Goal: Task Accomplishment & Management: Manage account settings

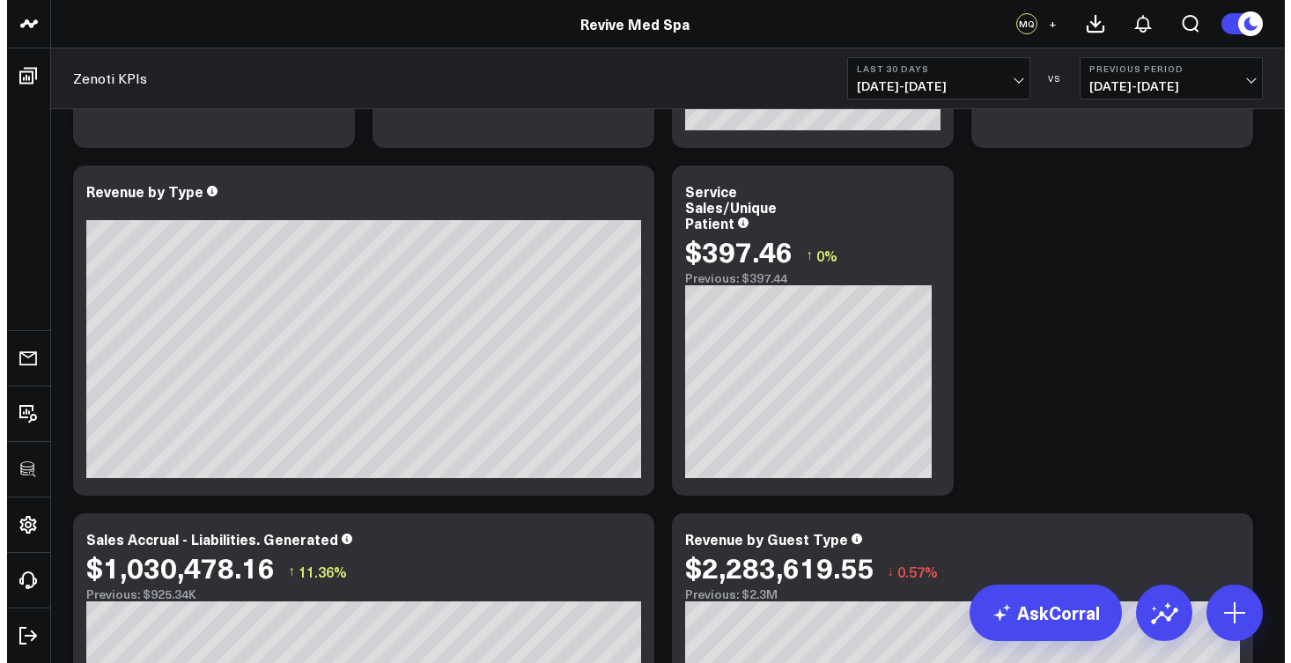
scroll to position [359, 0]
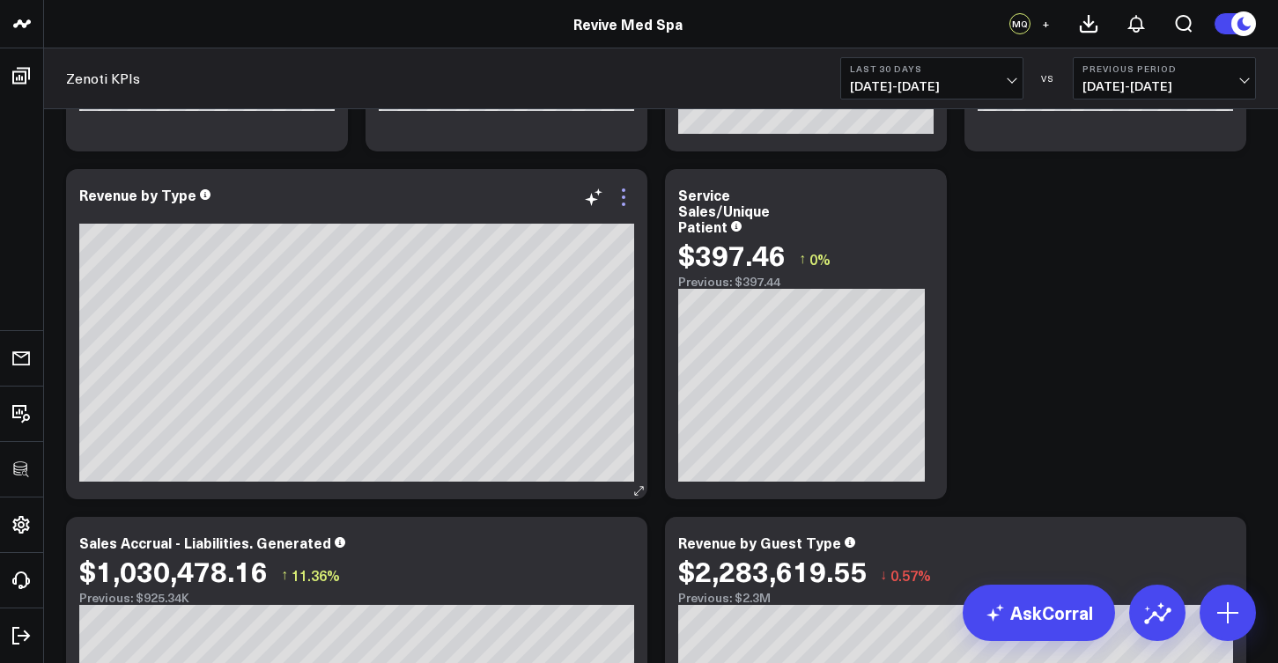
click at [623, 197] on icon at bounding box center [624, 197] width 4 height 4
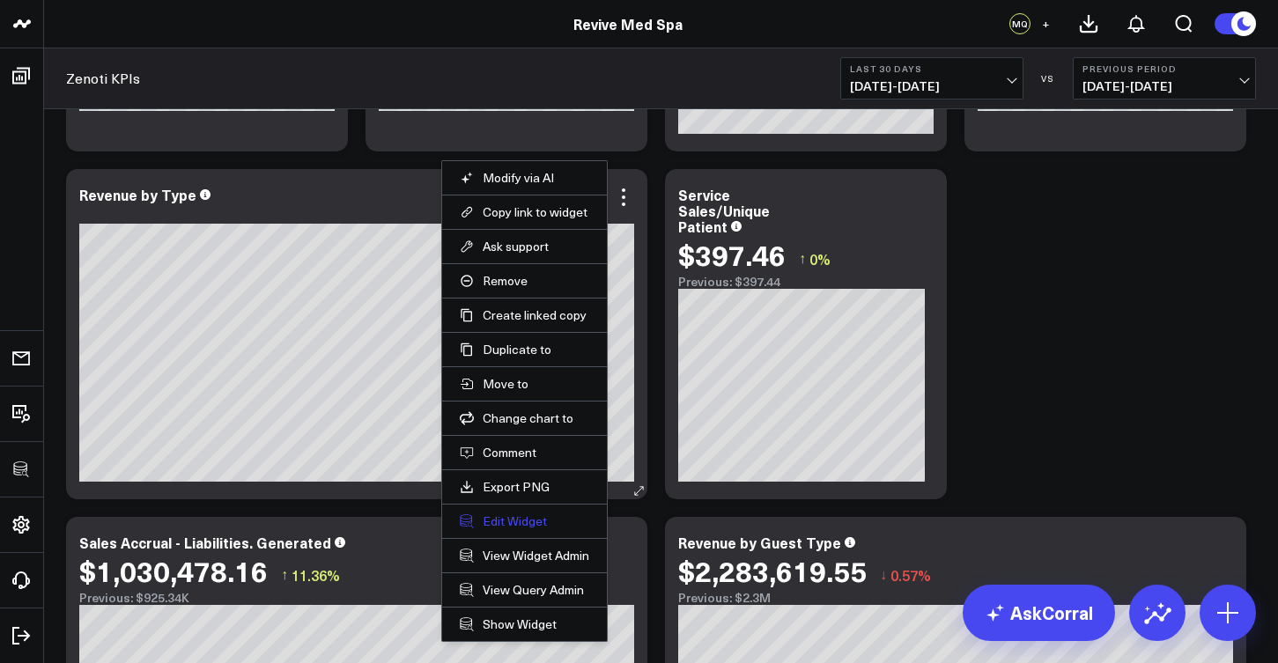
click at [501, 521] on button "Edit Widget" at bounding box center [524, 521] width 129 height 16
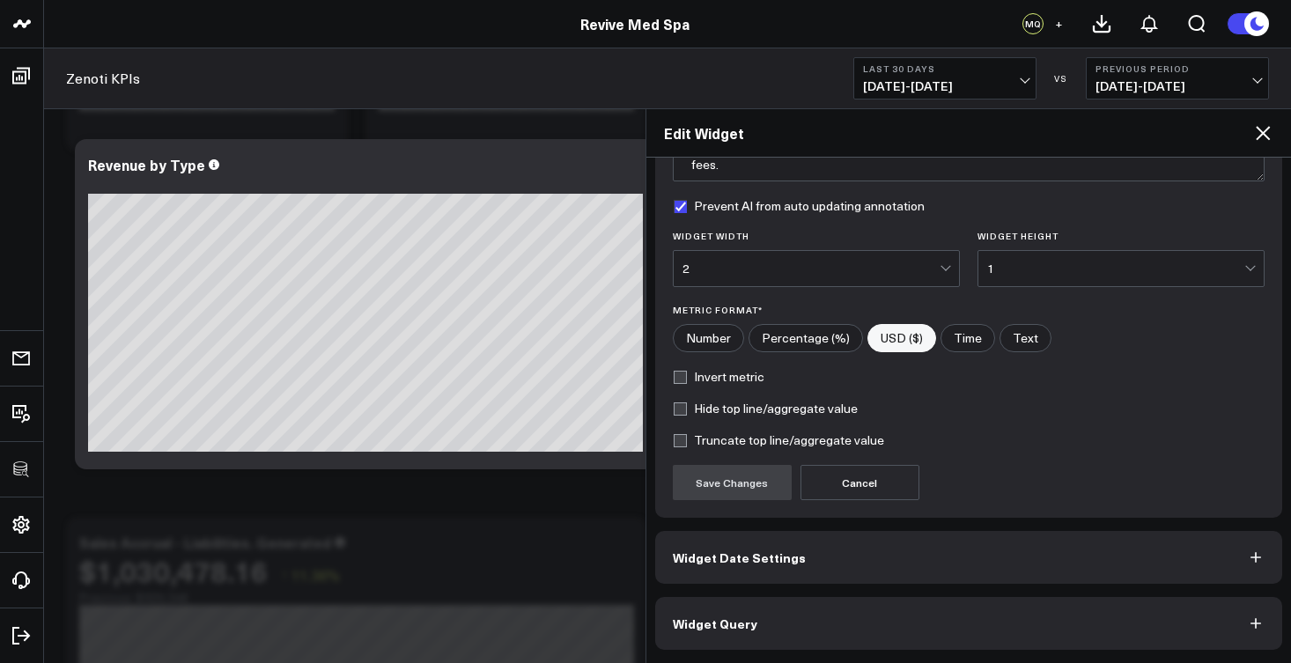
scroll to position [187, 0]
click at [721, 633] on button "Widget Query" at bounding box center [969, 623] width 628 height 53
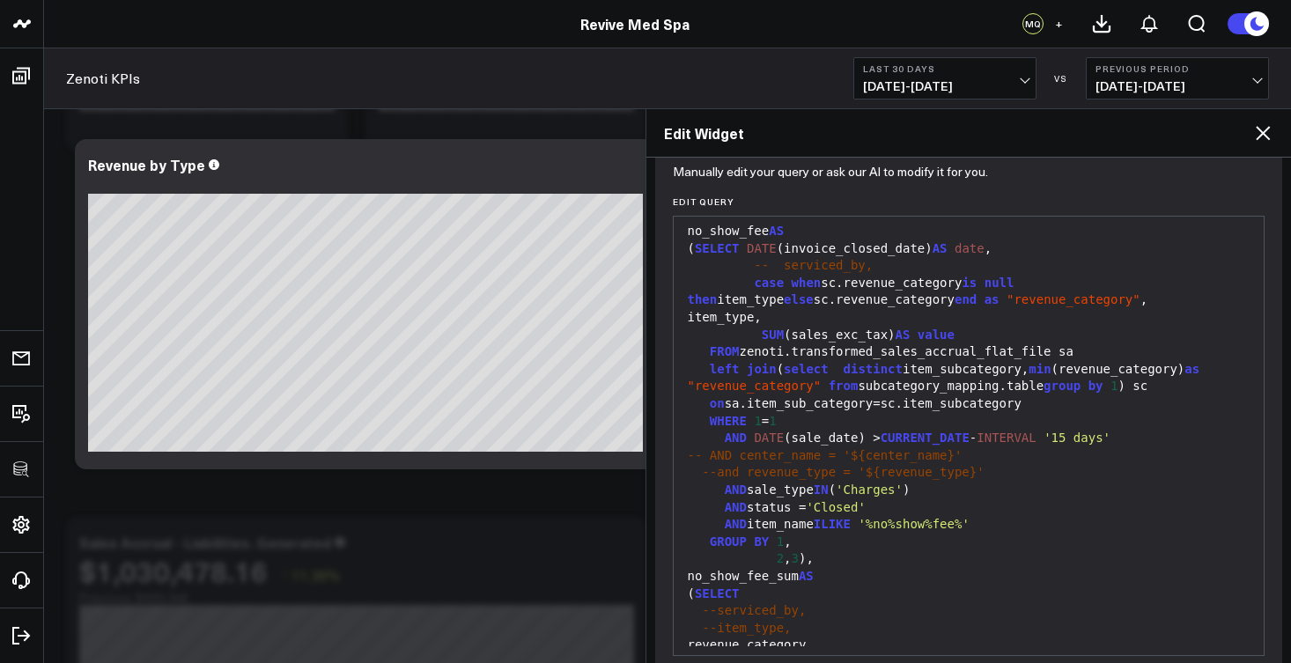
scroll to position [1056, 0]
drag, startPoint x: 974, startPoint y: 481, endPoint x: 1002, endPoint y: 492, distance: 30.4
click at [1002, 515] on div "AND item_name ILIKE '%no%show%fee%'" at bounding box center [968, 524] width 573 height 18
click at [994, 515] on div "AND item_name ILIKE ' %no%show%fee%'" at bounding box center [968, 524] width 573 height 18
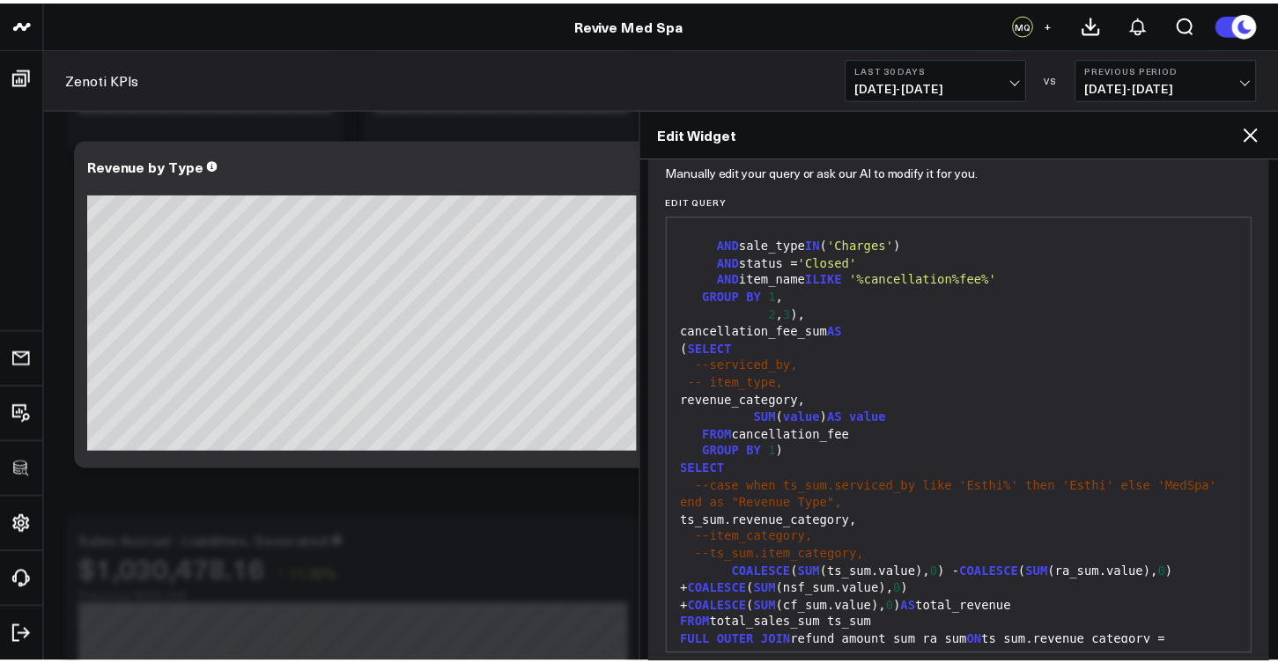
scroll to position [1455, 0]
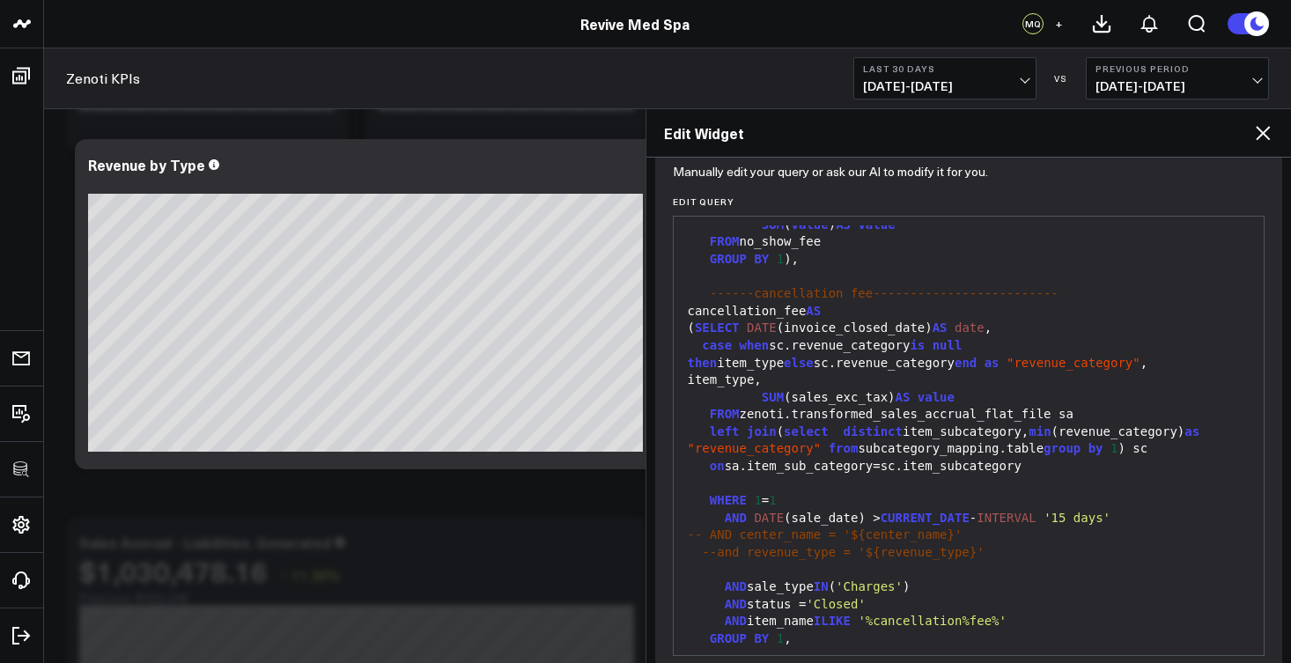
click at [1264, 139] on icon at bounding box center [1262, 132] width 21 height 21
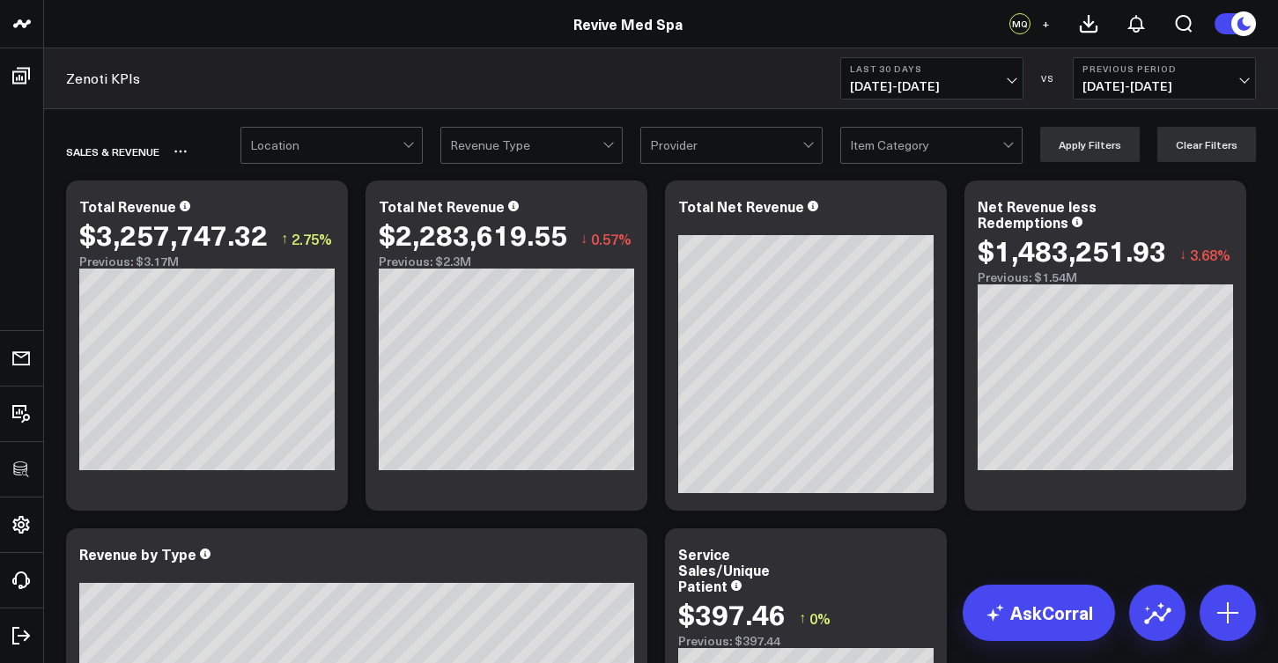
click at [409, 164] on div "SALES & REVENUE" at bounding box center [559, 151] width 987 height 40
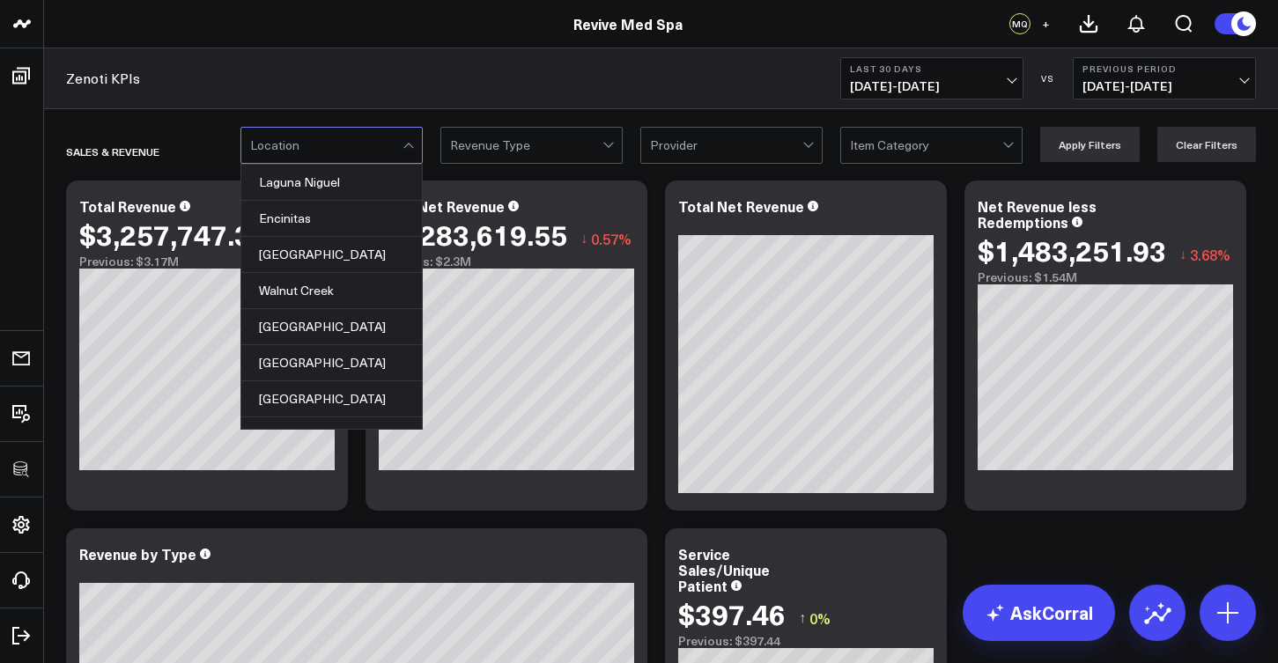
click at [411, 147] on div at bounding box center [409, 145] width 15 height 35
click at [360, 168] on div "Laguna Niguel" at bounding box center [331, 183] width 180 height 36
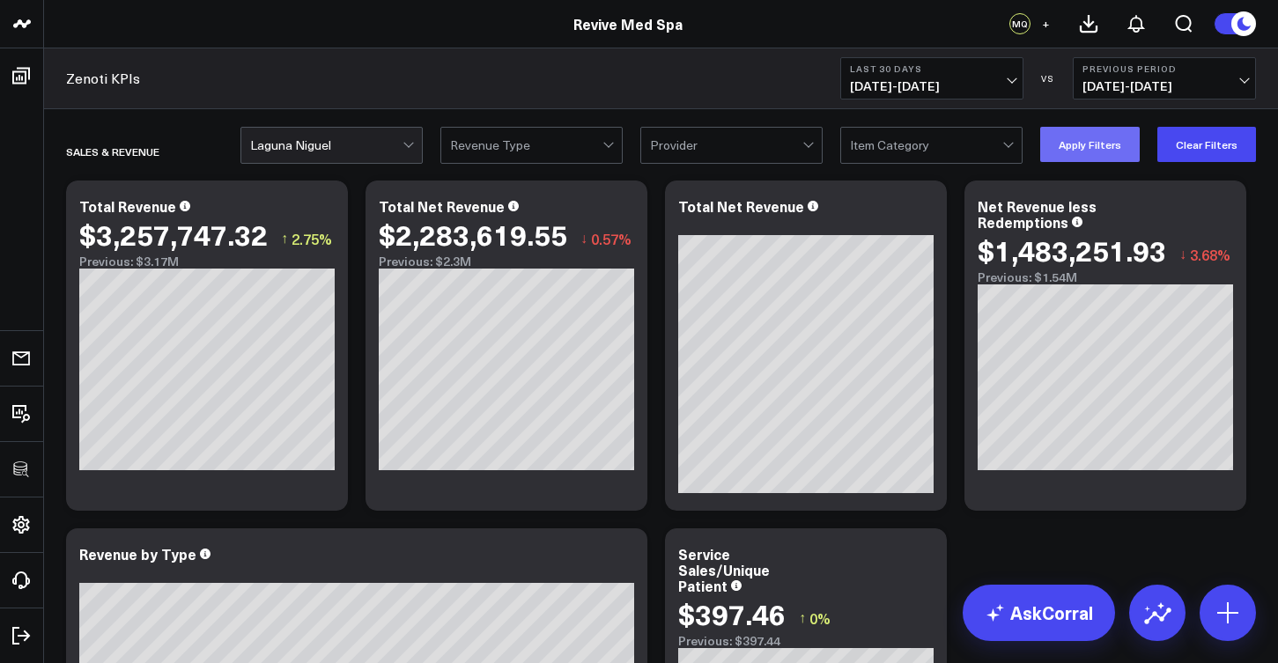
click at [1060, 127] on button "Apply Filters" at bounding box center [1089, 144] width 99 height 35
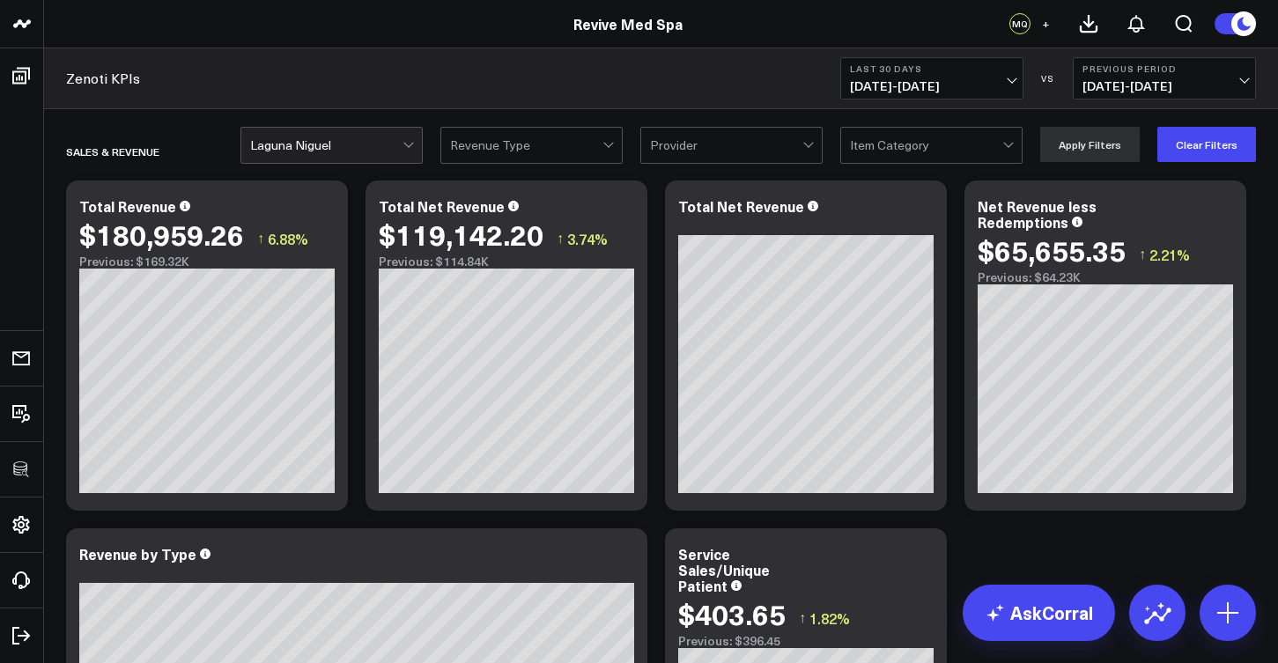
click at [903, 79] on span "09/06/25 - 10/05/25" at bounding box center [932, 86] width 164 height 14
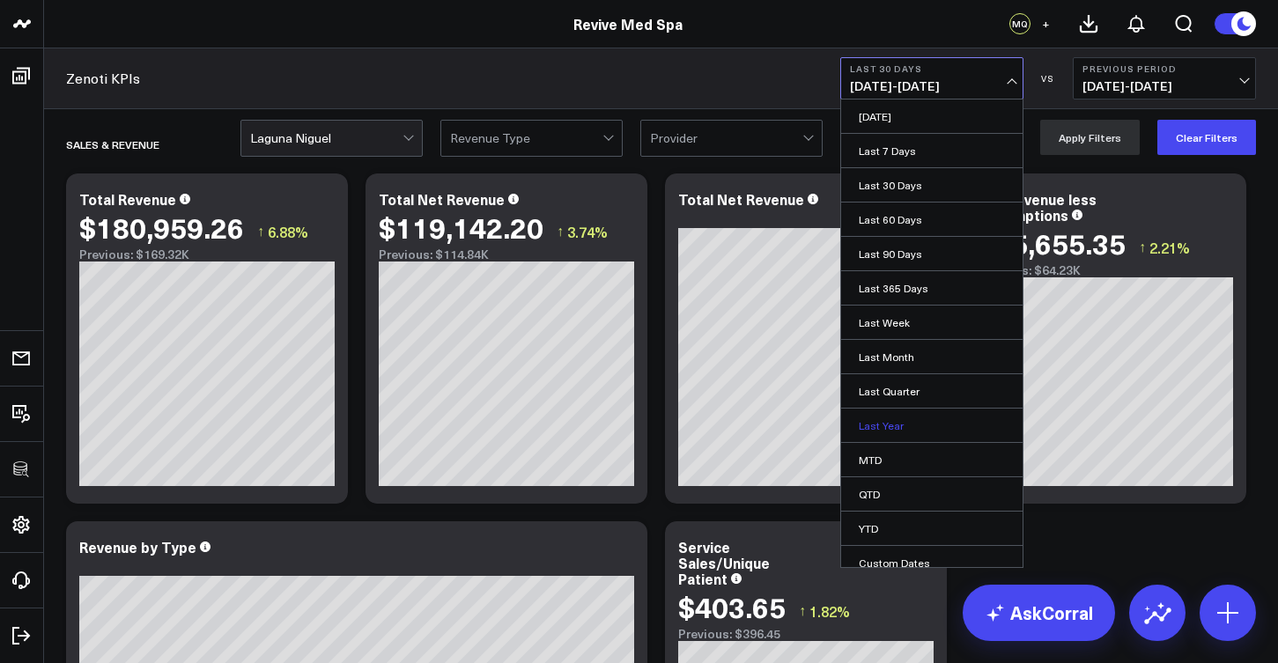
scroll to position [4, 0]
click at [912, 553] on link "Custom Dates" at bounding box center [931, 558] width 181 height 33
select select "9"
select select "2025"
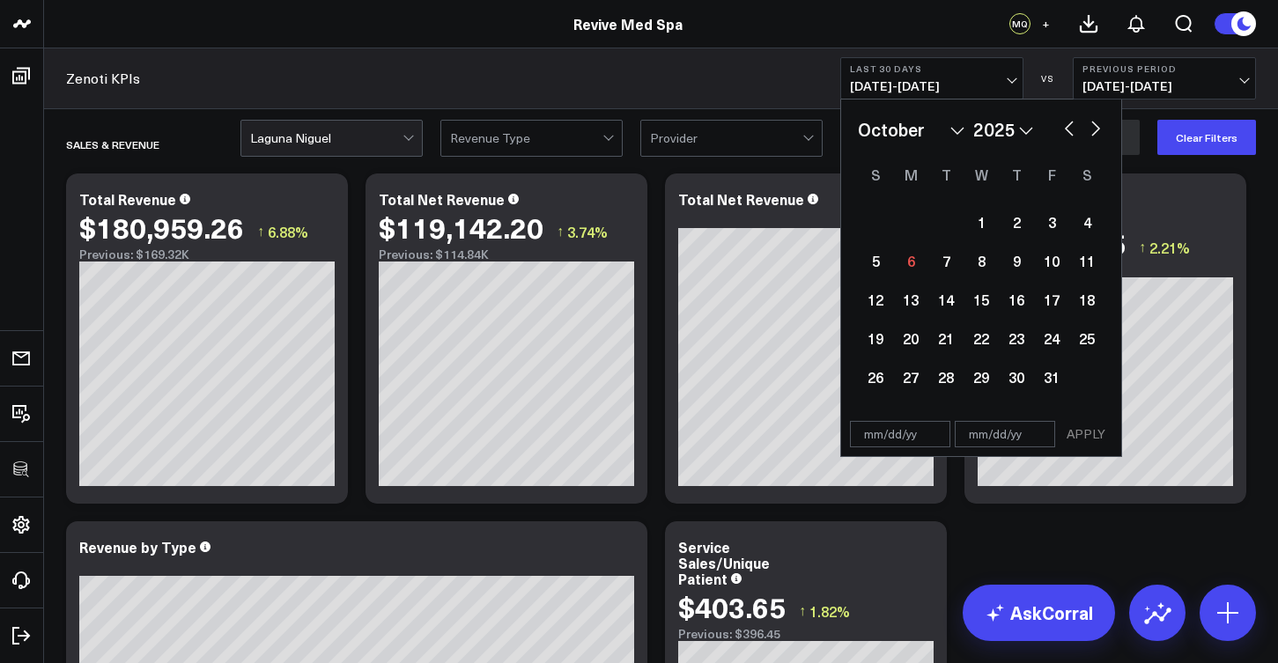
click at [1071, 131] on button "button" at bounding box center [1069, 126] width 18 height 21
select select "8"
select select "2025"
click at [1069, 132] on button "button" at bounding box center [1069, 126] width 18 height 21
select select "7"
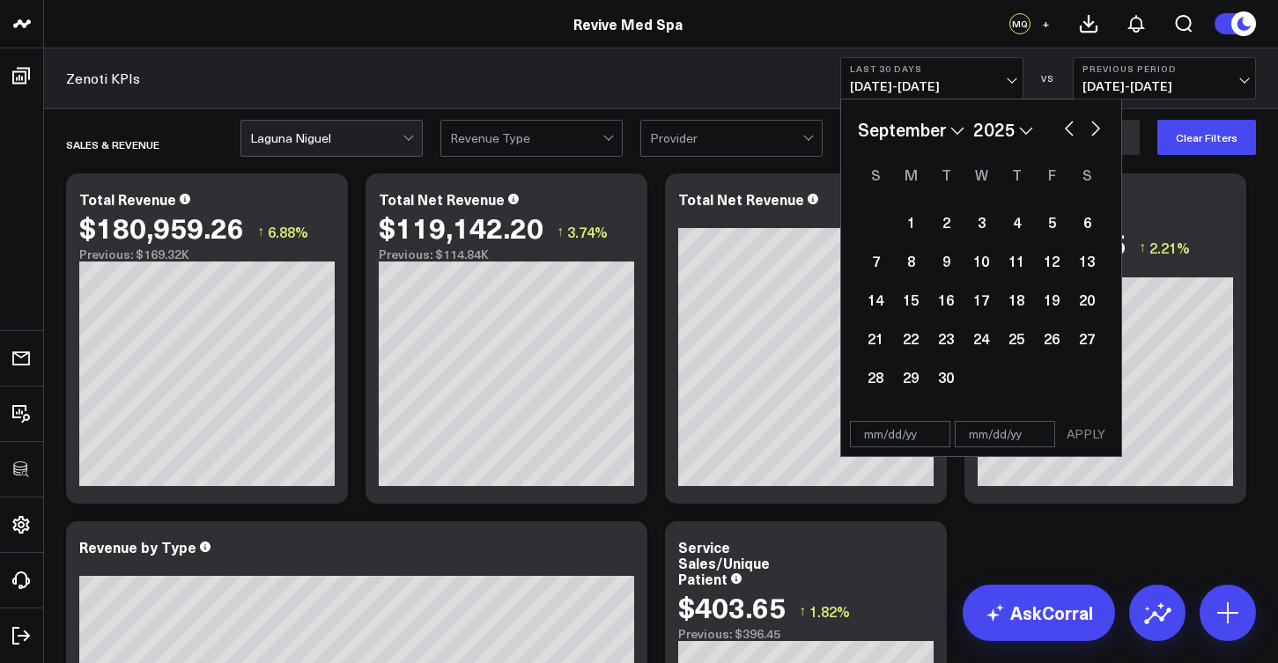
select select "2025"
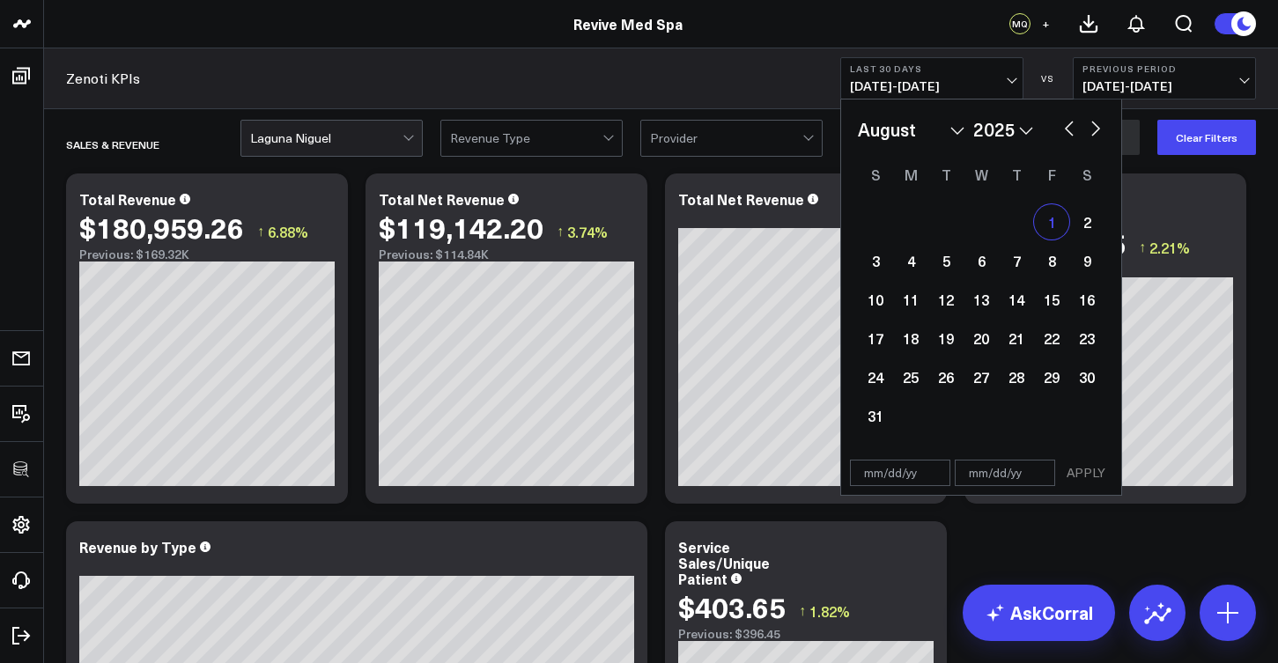
click at [1051, 225] on div "1" at bounding box center [1051, 221] width 35 height 35
type input "08/01/25"
select select "7"
select select "2025"
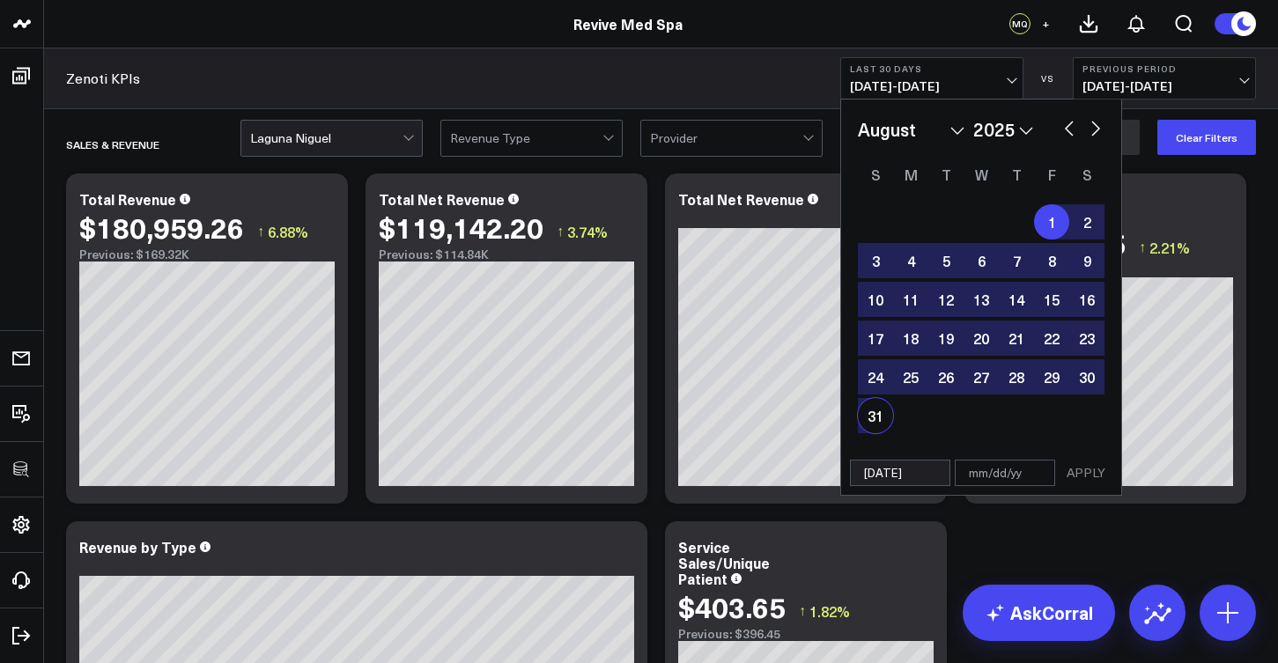
click at [865, 416] on div "31" at bounding box center [875, 415] width 35 height 35
type input "08/31/25"
select select "7"
select select "2025"
click at [1072, 474] on button "APPLY" at bounding box center [1085, 473] width 53 height 26
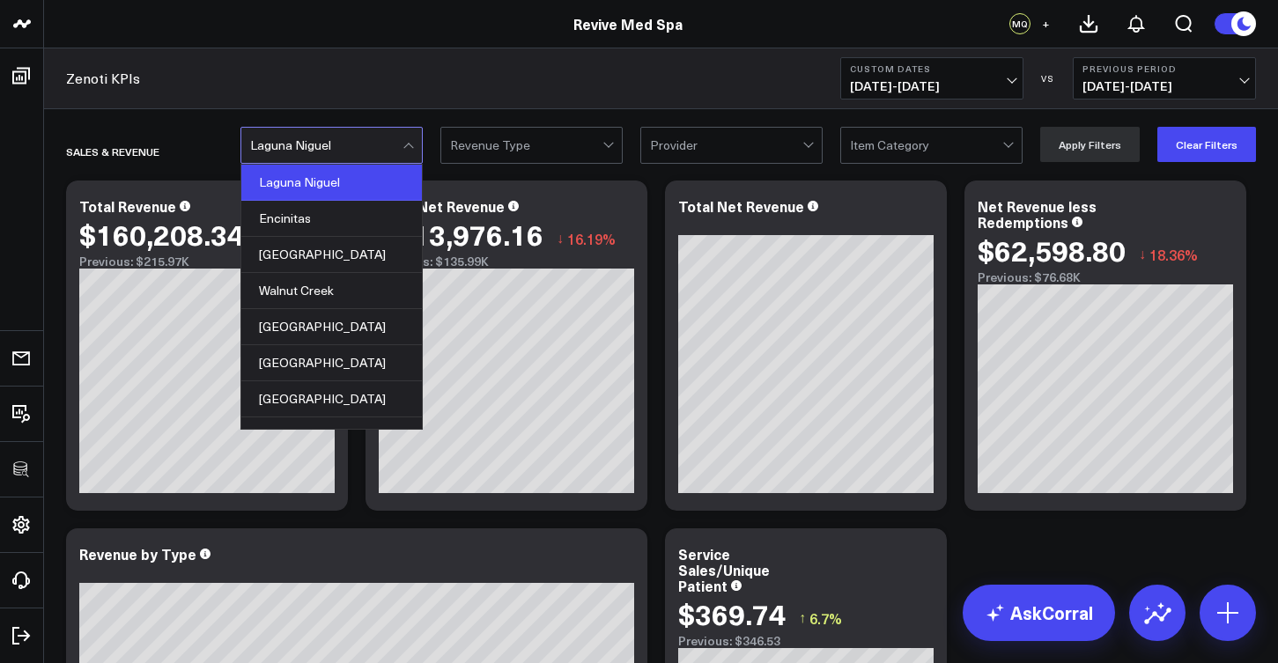
click at [411, 159] on div at bounding box center [409, 145] width 15 height 35
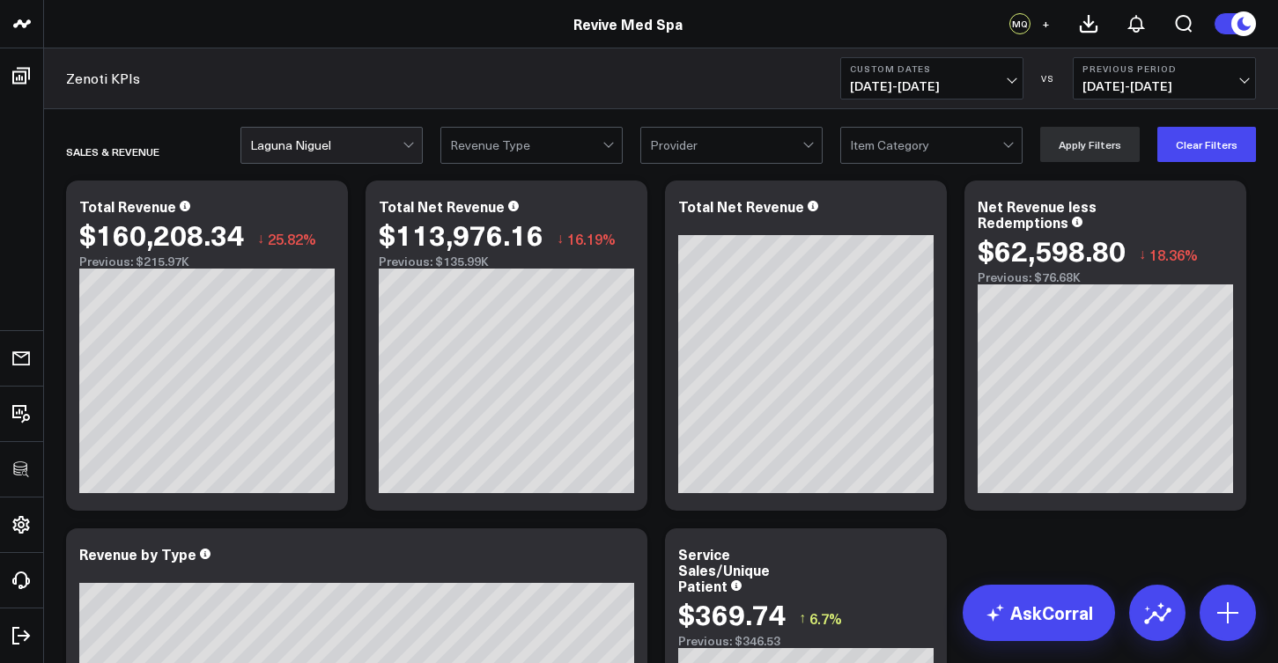
click at [411, 159] on div at bounding box center [409, 145] width 15 height 35
click at [325, 212] on icon at bounding box center [323, 208] width 21 height 21
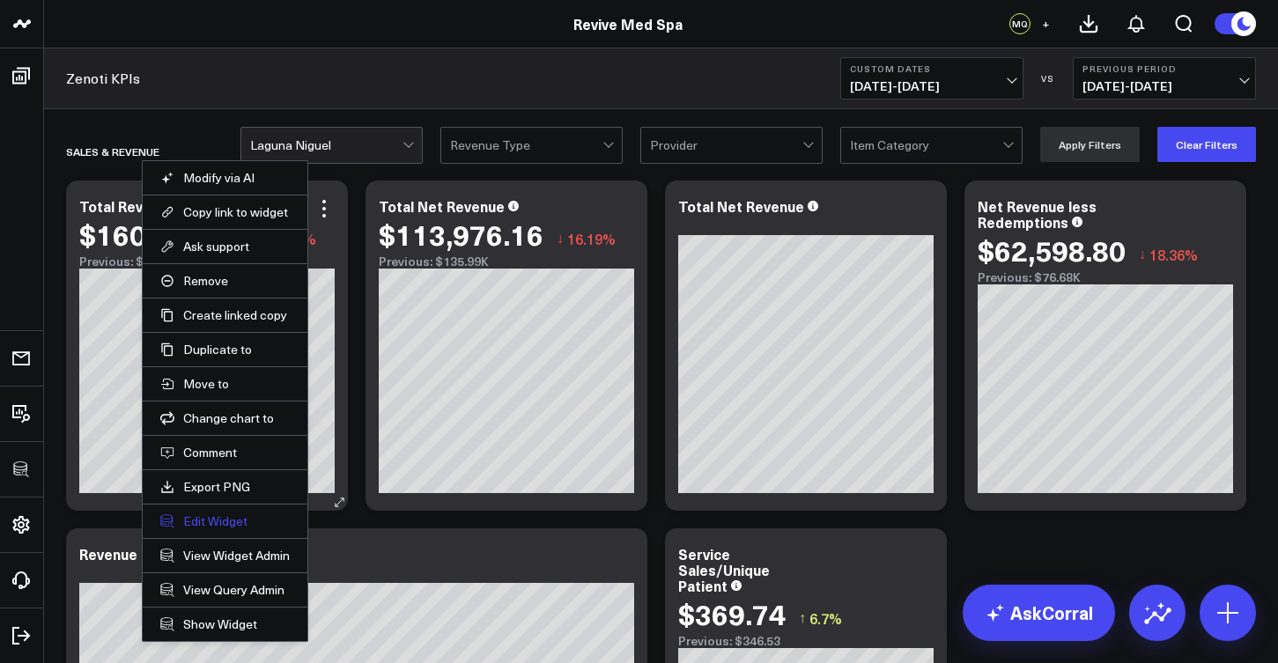
click at [247, 519] on button "Edit Widget" at bounding box center [224, 521] width 129 height 16
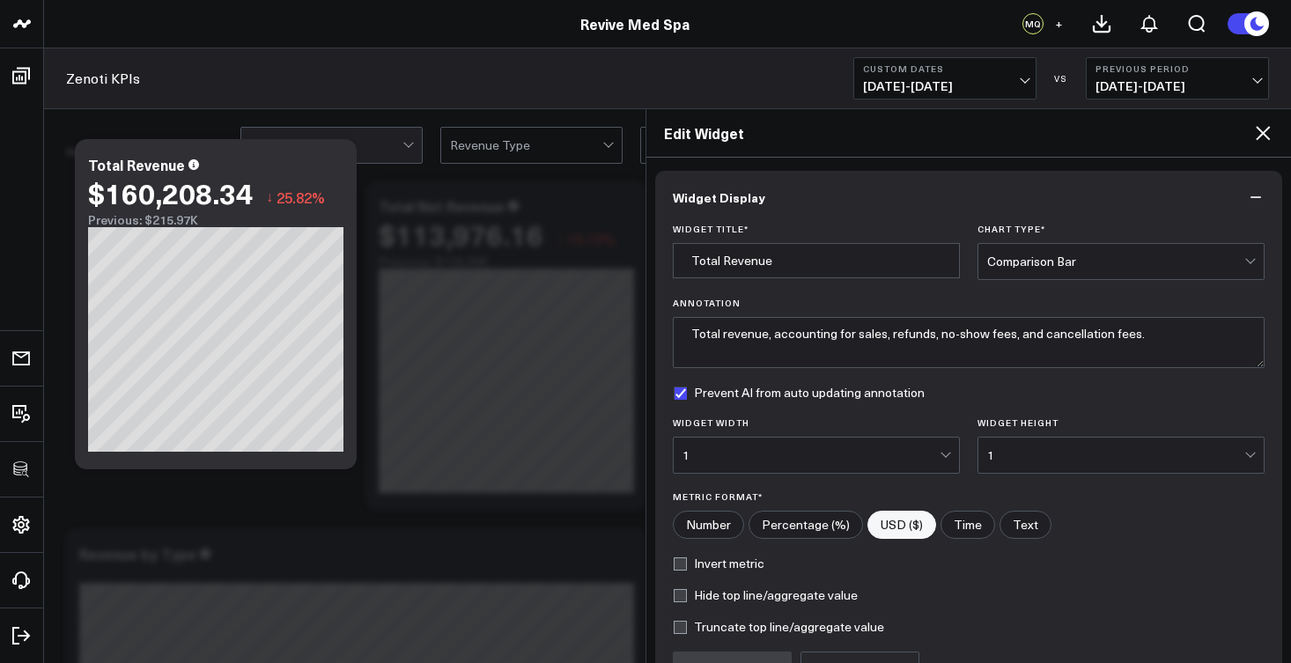
scroll to position [187, 0]
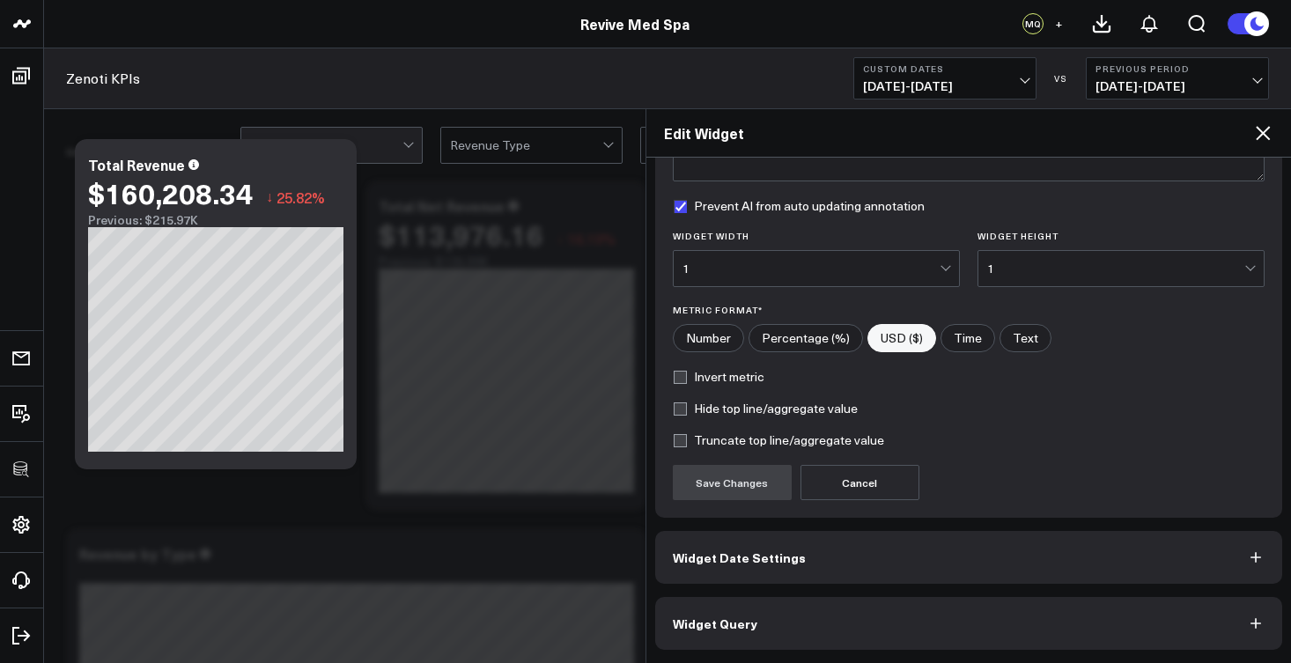
click at [792, 634] on button "Widget Query" at bounding box center [969, 623] width 628 height 53
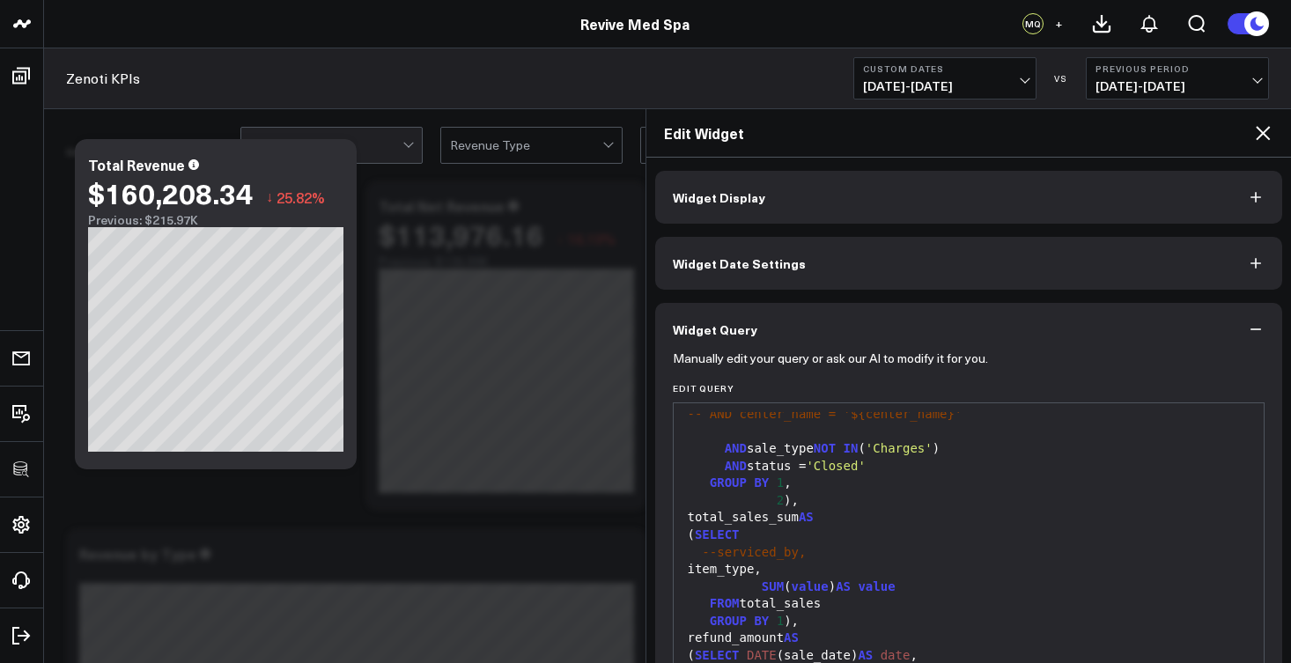
scroll to position [0, 0]
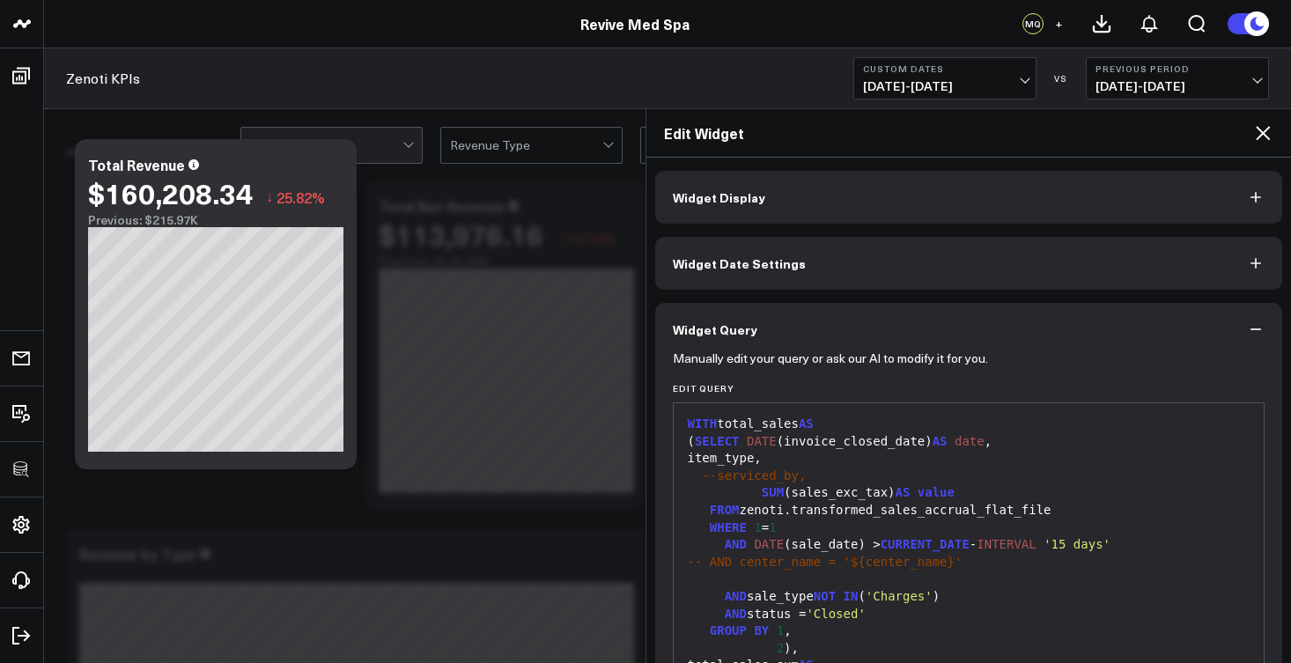
click at [843, 172] on button "Widget Display" at bounding box center [969, 197] width 628 height 53
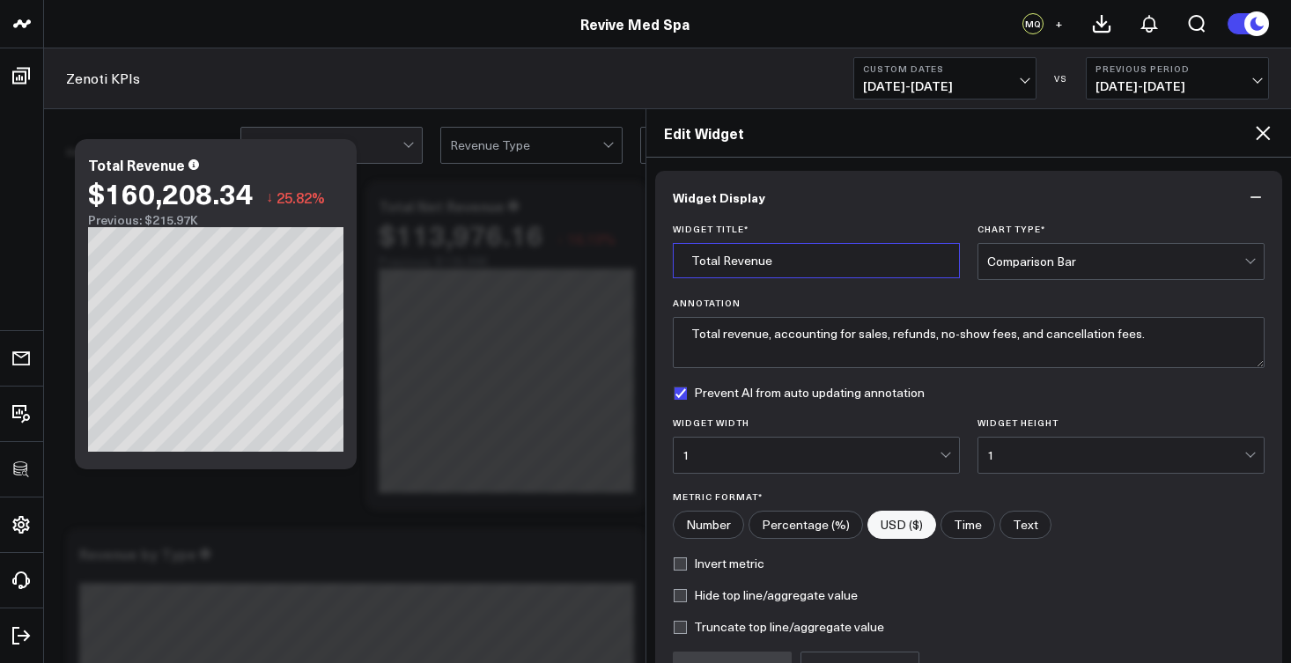
click at [690, 261] on input "Total Revenue" at bounding box center [816, 260] width 287 height 35
drag, startPoint x: 769, startPoint y: 265, endPoint x: 723, endPoint y: 264, distance: 45.8
click at [723, 264] on input "Total Revenue" at bounding box center [816, 260] width 287 height 35
type input "Total Sales Accrual"
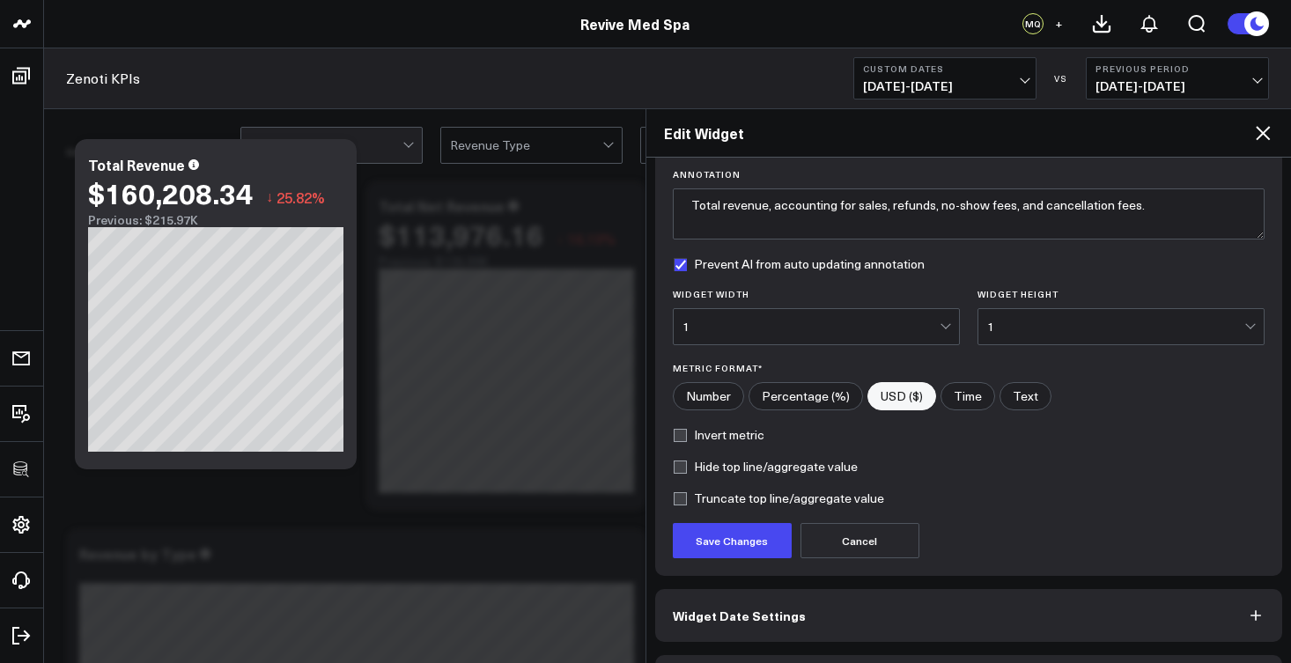
scroll to position [187, 0]
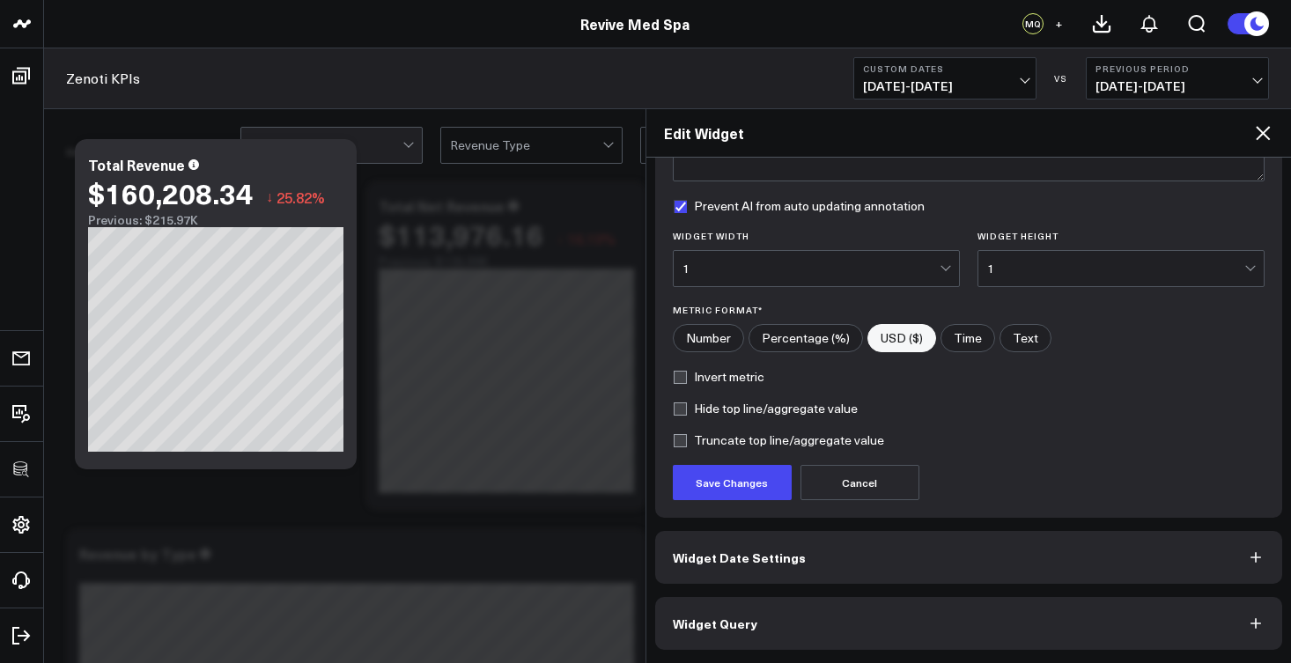
click at [833, 620] on button "Widget Query" at bounding box center [969, 623] width 628 height 53
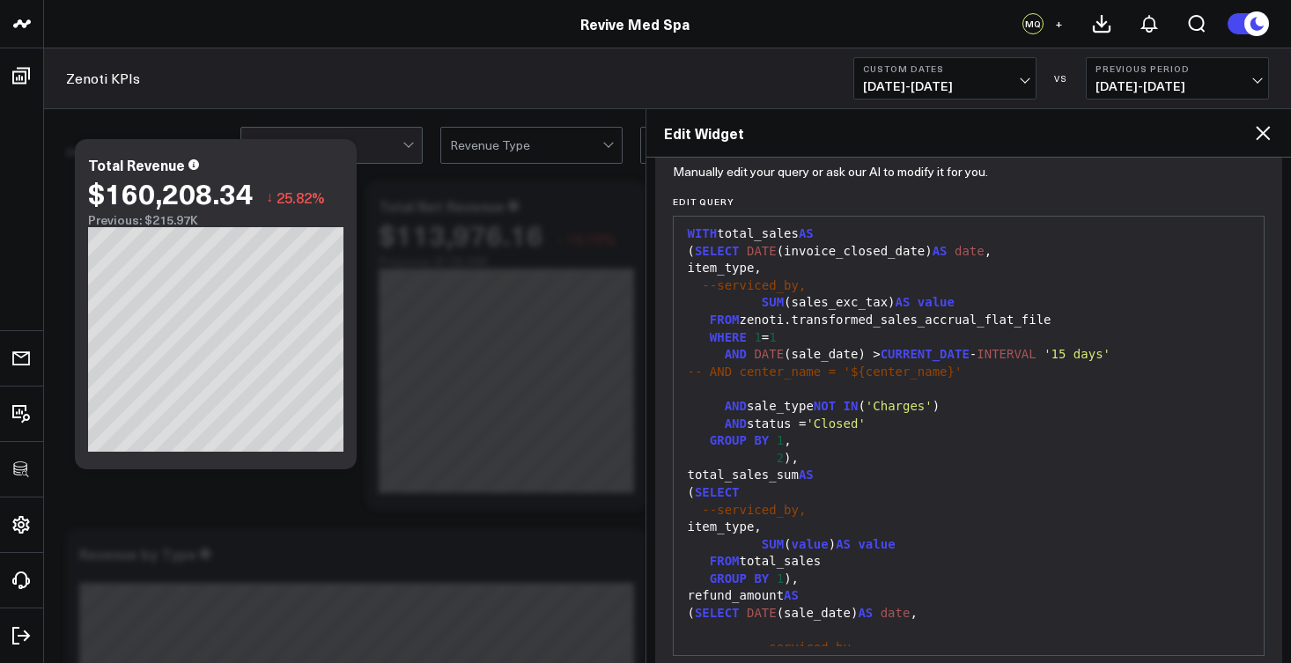
scroll to position [0, 0]
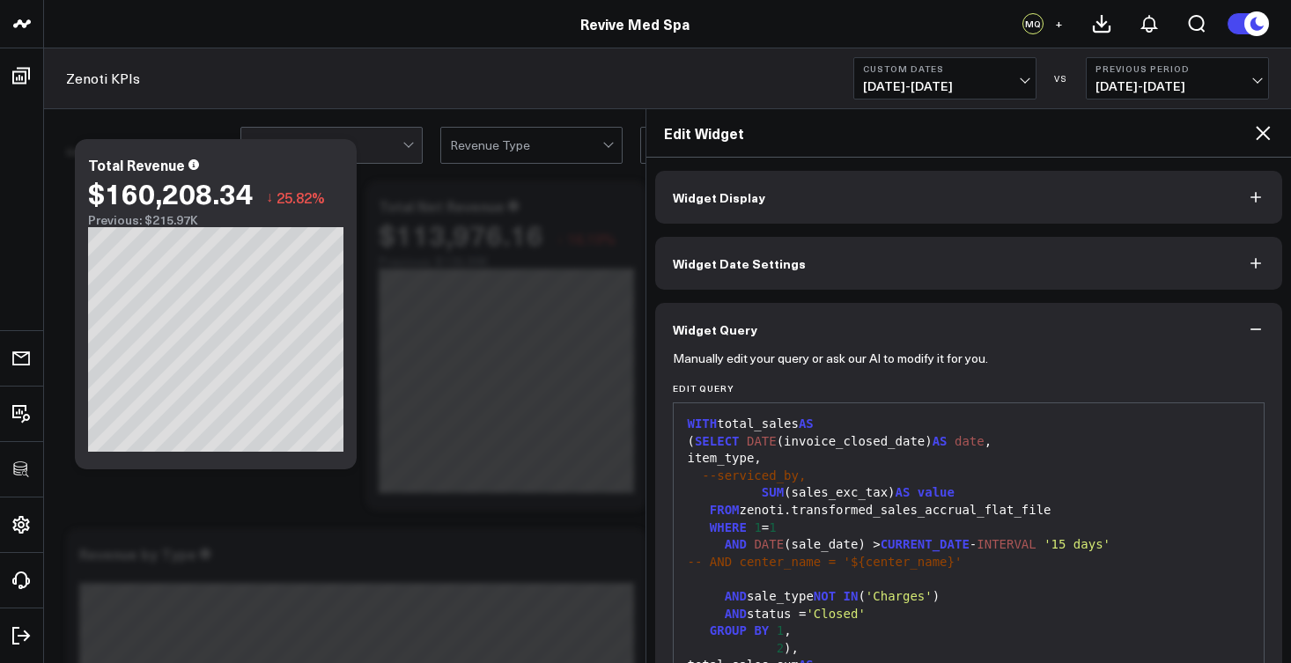
click at [795, 207] on button "Widget Display" at bounding box center [969, 197] width 628 height 53
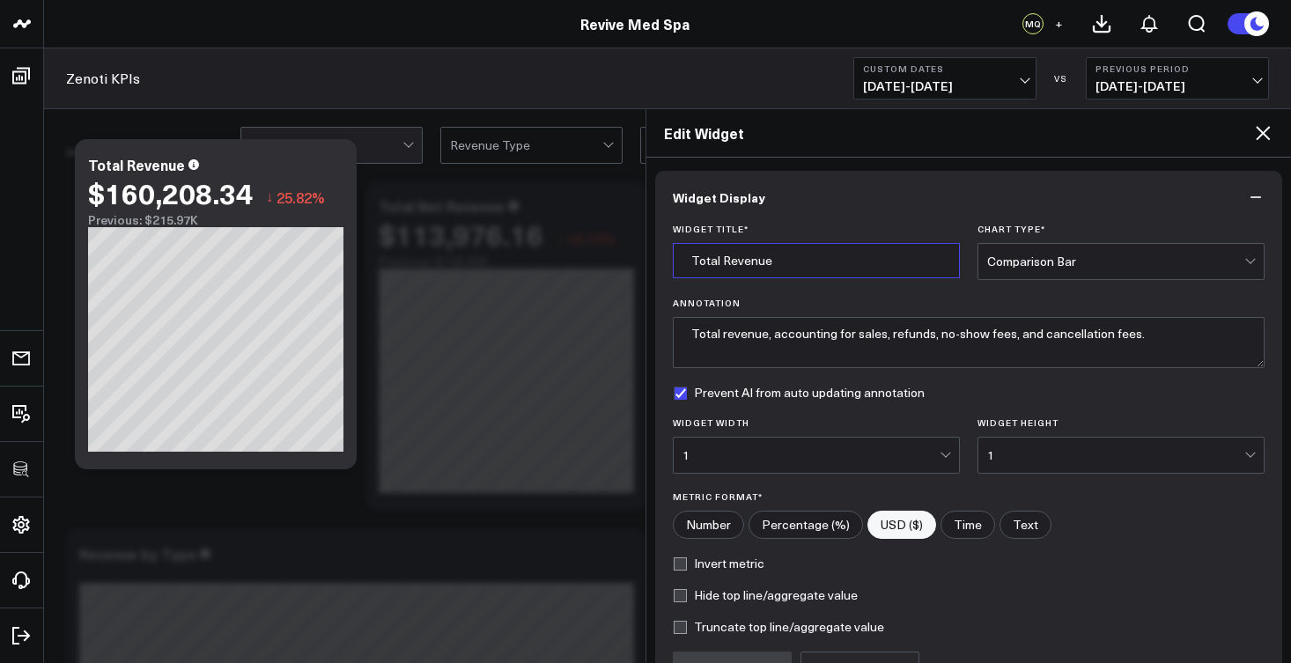
drag, startPoint x: 777, startPoint y: 259, endPoint x: 723, endPoint y: 265, distance: 54.1
click at [723, 265] on input "Total Revenue" at bounding box center [816, 260] width 287 height 35
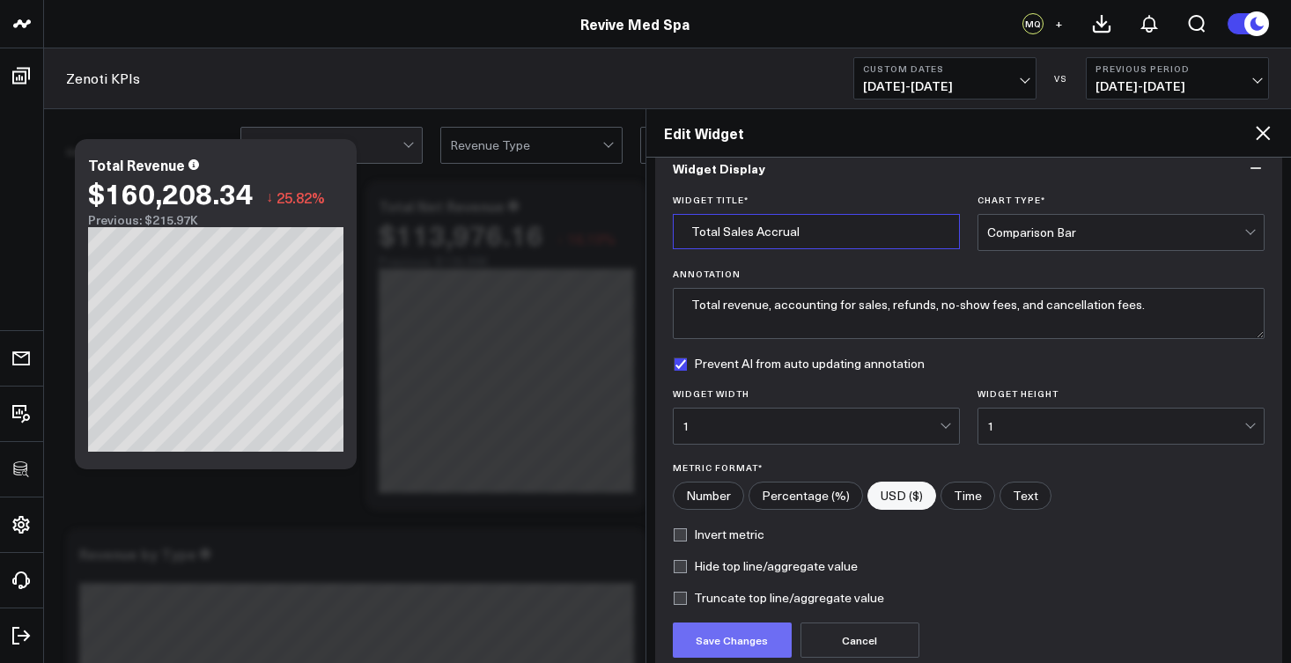
type input "Total Sales Accrual"
click at [764, 640] on button "Save Changes" at bounding box center [732, 639] width 119 height 35
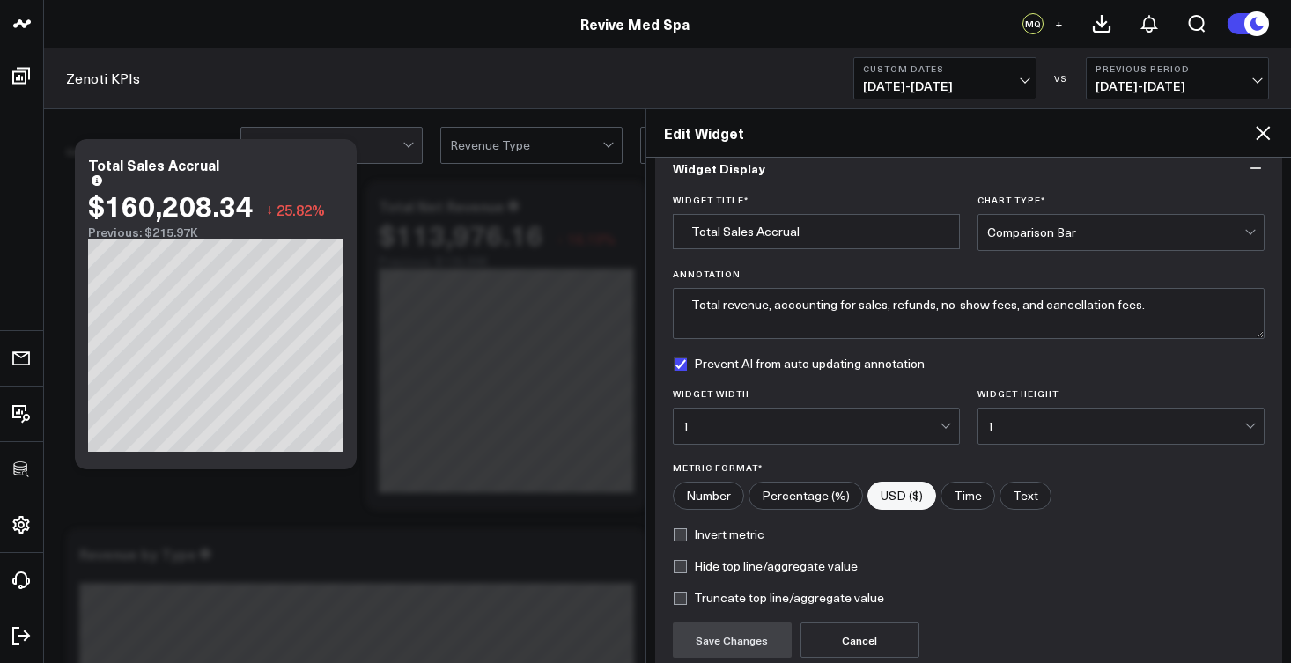
scroll to position [218, 0]
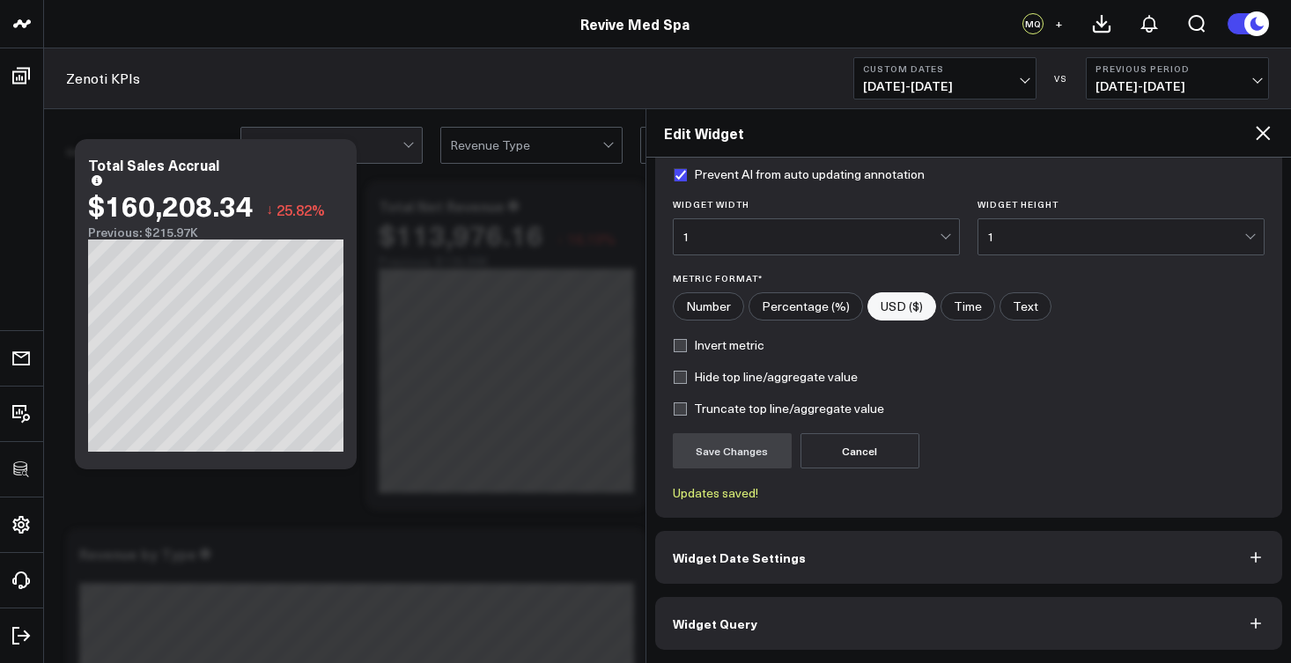
click at [799, 635] on button "Widget Query" at bounding box center [969, 623] width 628 height 53
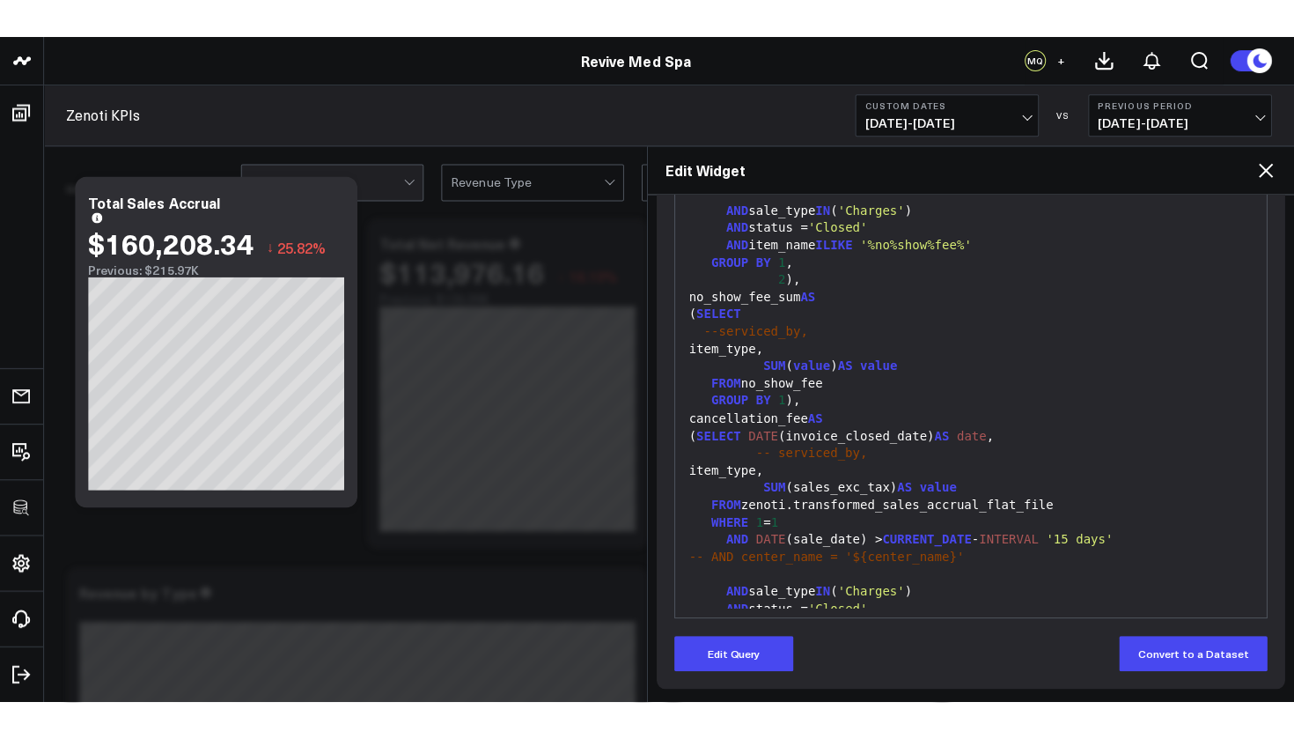
scroll to position [188, 0]
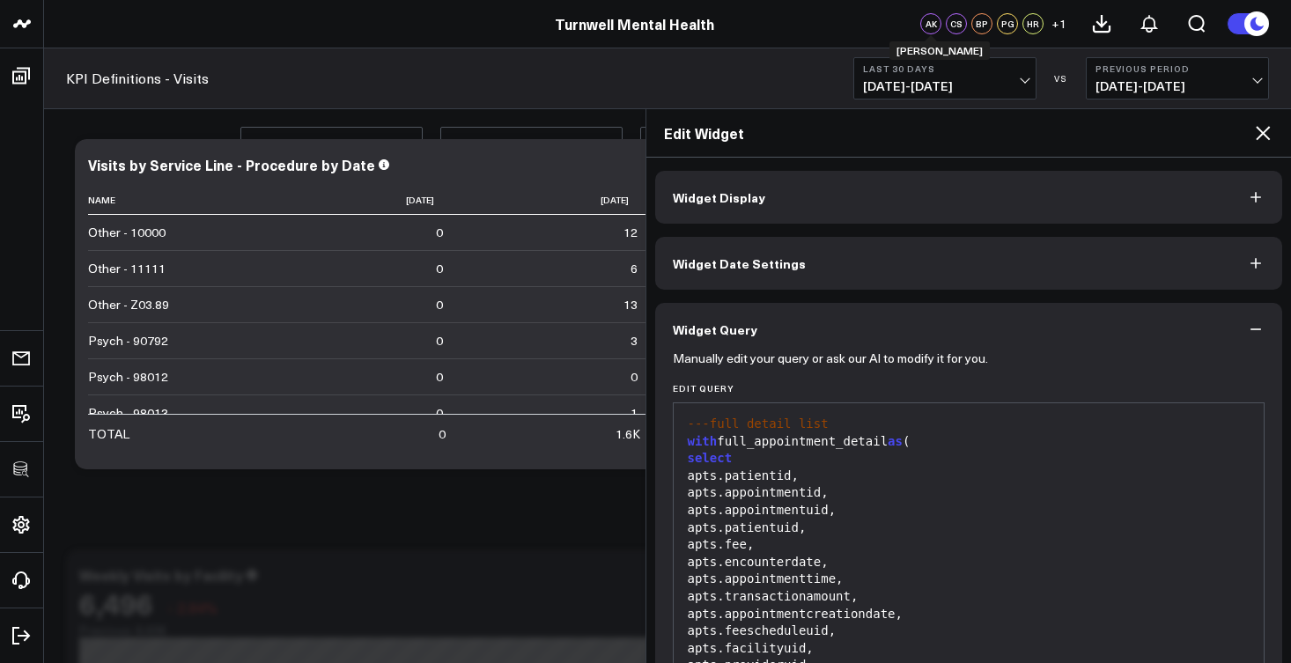
scroll to position [534, 0]
